Goal: Find specific page/section: Find specific page/section

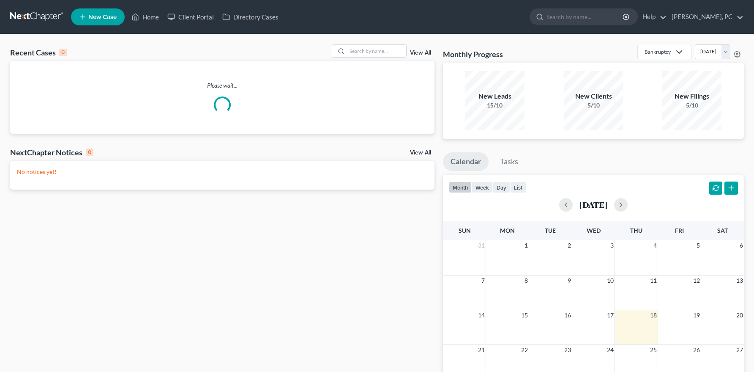
click at [361, 52] on input "search" at bounding box center [376, 51] width 59 height 12
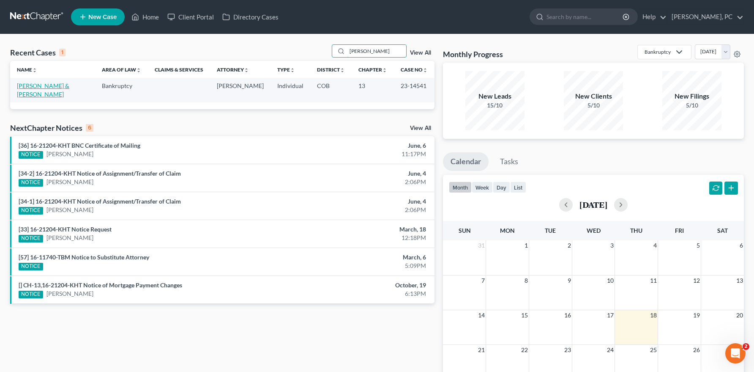
type input "mueller"
click at [36, 85] on link "[PERSON_NAME] & [PERSON_NAME]" at bounding box center [43, 90] width 52 height 16
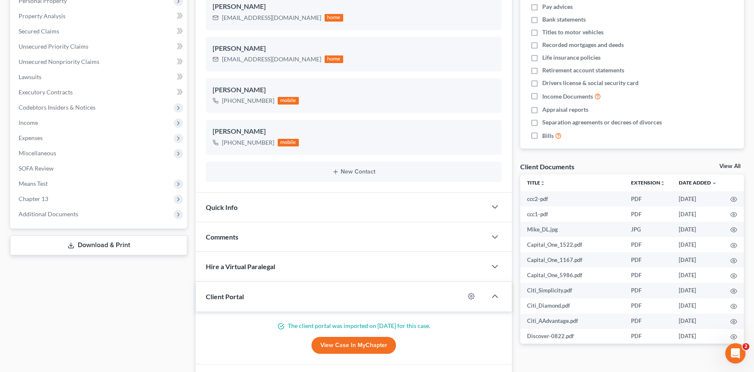
scroll to position [169, 0]
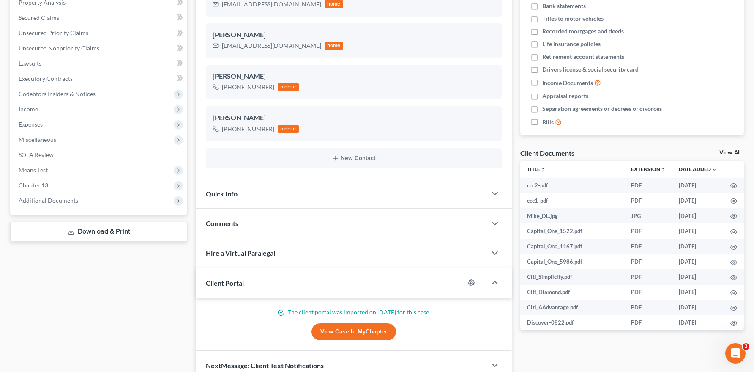
click at [347, 326] on link "View Case in MyChapter" at bounding box center [354, 331] width 85 height 17
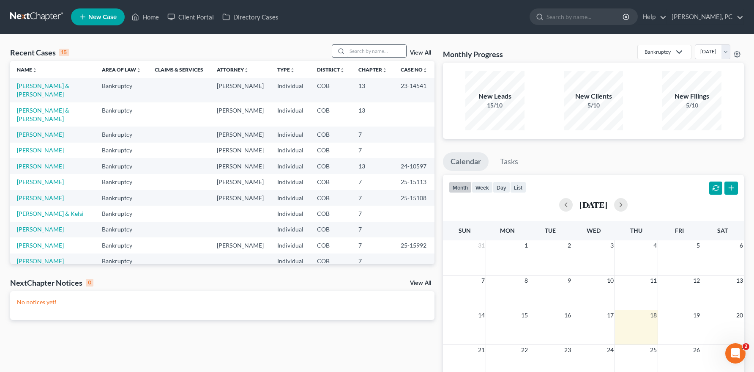
click at [372, 54] on input "search" at bounding box center [376, 51] width 59 height 12
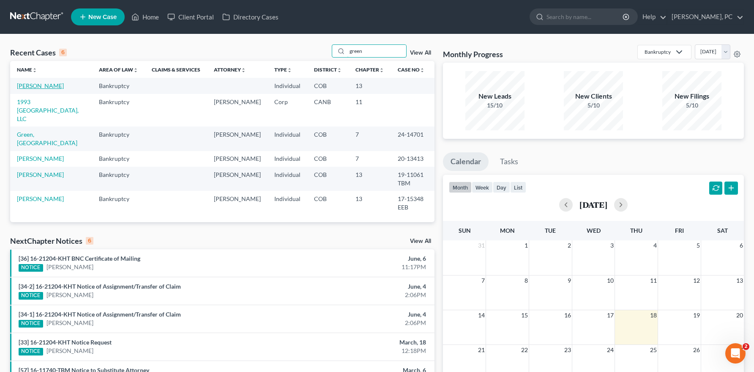
type input "green"
click at [36, 85] on link "[PERSON_NAME]" at bounding box center [40, 85] width 47 height 7
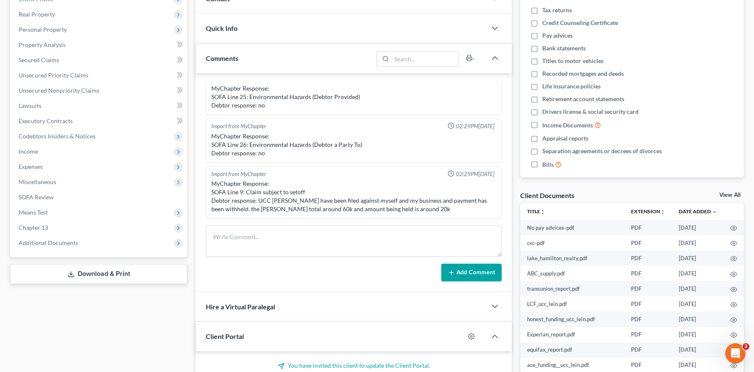
scroll to position [211, 0]
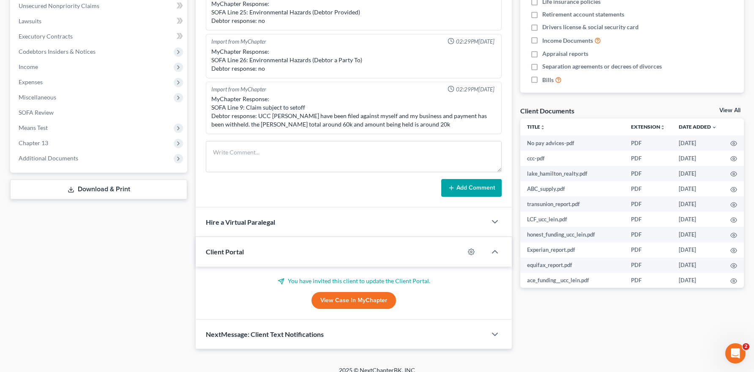
click at [327, 303] on link "View Case in MyChapter" at bounding box center [354, 300] width 85 height 17
